Goal: Task Accomplishment & Management: Manage account settings

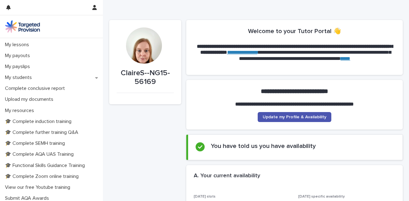
scroll to position [71, 0]
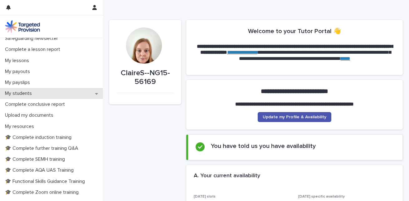
click at [27, 93] on p "My students" at bounding box center [19, 94] width 34 height 6
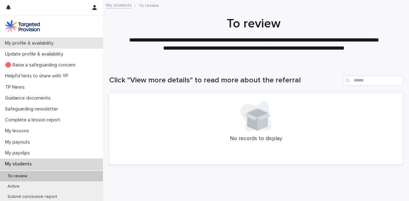
click at [24, 45] on p "My profile & availability" at bounding box center [30, 43] width 56 height 6
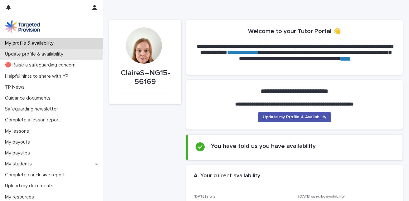
click at [27, 57] on p "Update profile & availability" at bounding box center [35, 54] width 66 height 6
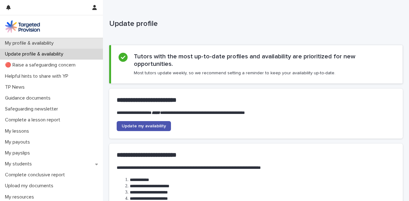
click at [35, 42] on p "My profile & availability" at bounding box center [30, 43] width 56 height 6
